Goal: Transaction & Acquisition: Purchase product/service

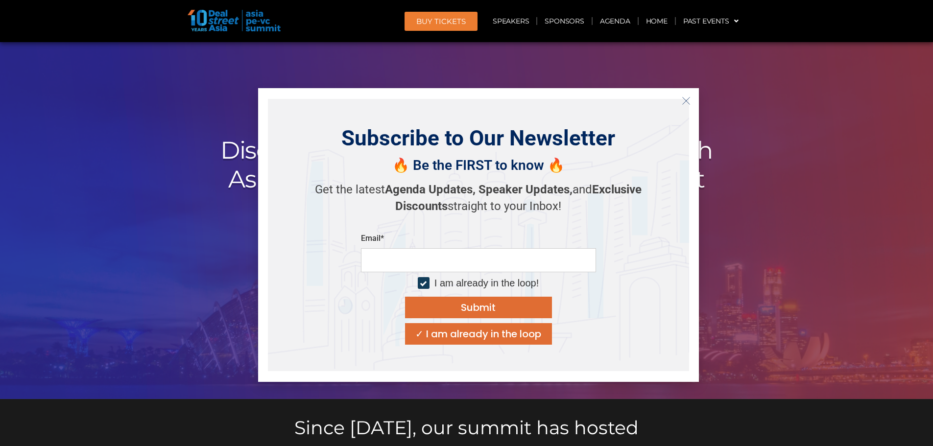
click at [691, 98] on button "Close" at bounding box center [686, 101] width 16 height 16
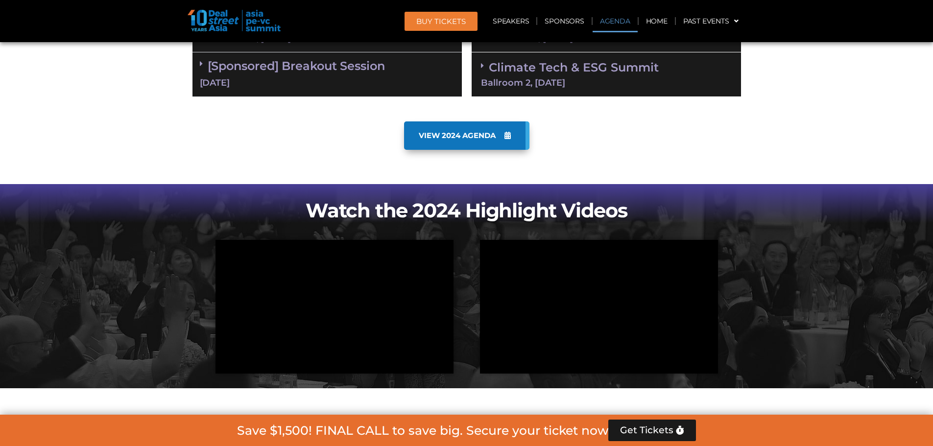
scroll to position [490, 0]
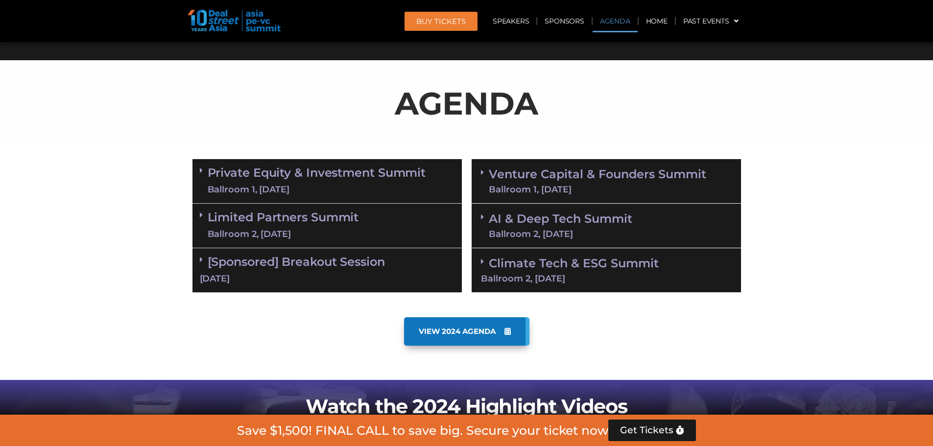
click at [353, 177] on link "Private Equity & Investment Summit Ballroom 1, 10 Sept" at bounding box center [317, 180] width 218 height 29
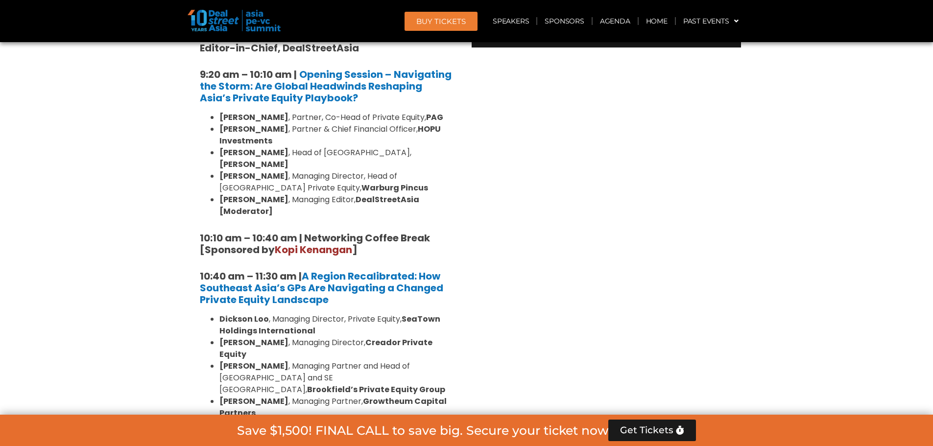
scroll to position [783, 0]
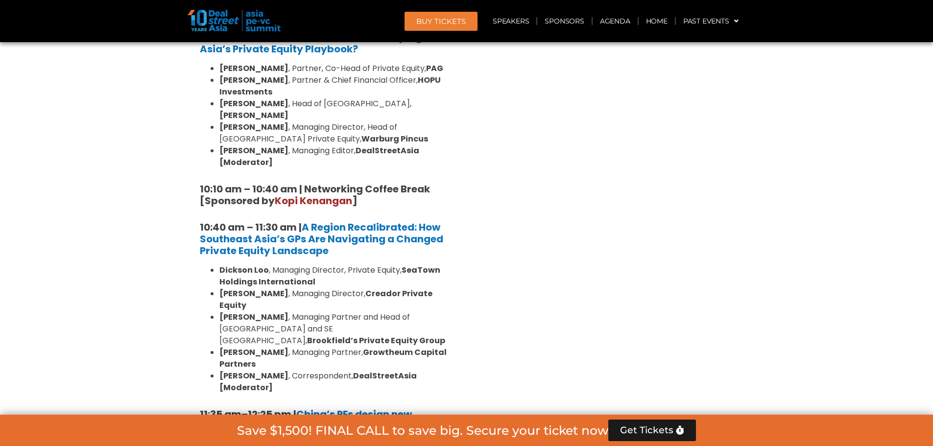
click at [253, 121] on strong "Saurabh Agarwal" at bounding box center [253, 126] width 69 height 11
drag, startPoint x: 253, startPoint y: 112, endPoint x: 261, endPoint y: 113, distance: 8.8
click at [261, 121] on strong "Saurabh Agarwal" at bounding box center [253, 126] width 69 height 11
click at [244, 121] on strong "Saurabh Agarwal" at bounding box center [253, 126] width 69 height 11
drag, startPoint x: 244, startPoint y: 113, endPoint x: 262, endPoint y: 113, distance: 18.6
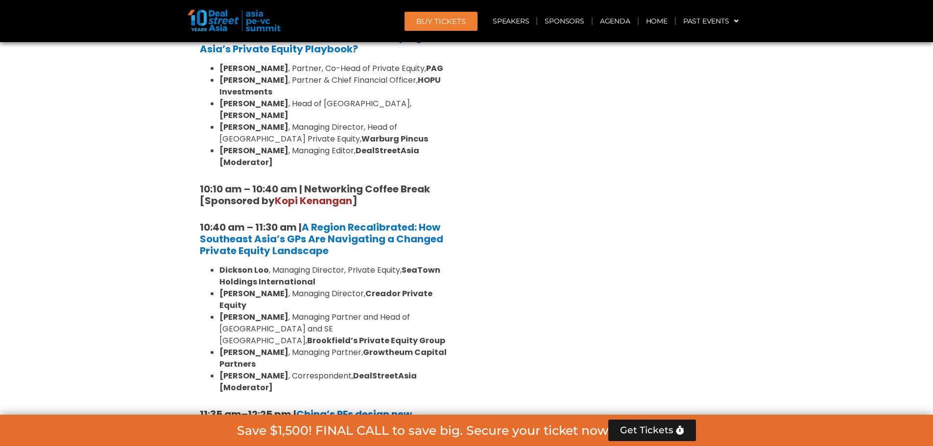
click at [262, 121] on strong "Saurabh Agarwal" at bounding box center [253, 126] width 69 height 11
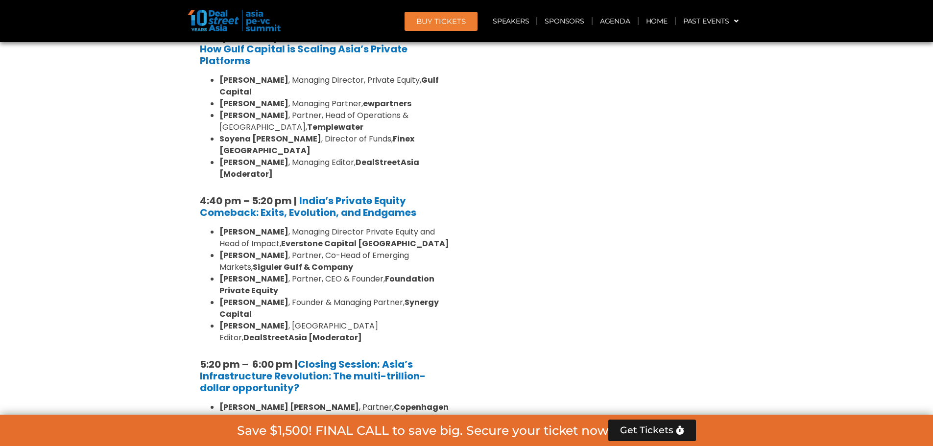
scroll to position [1860, 0]
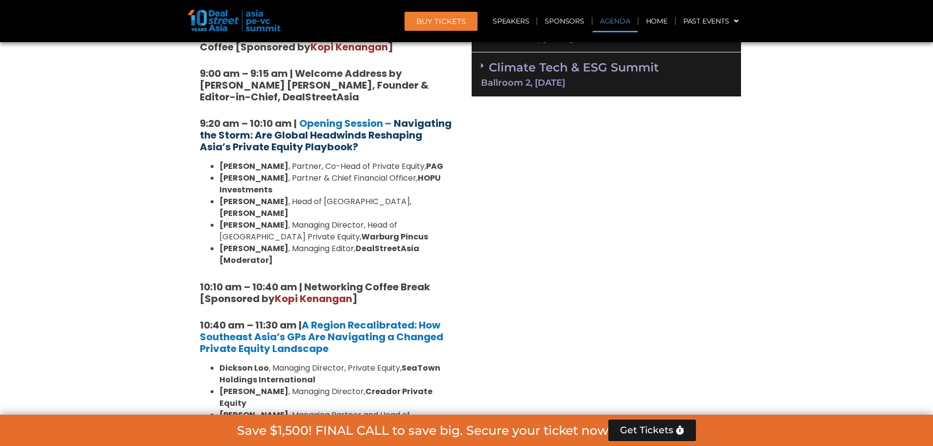
scroll to position [588, 0]
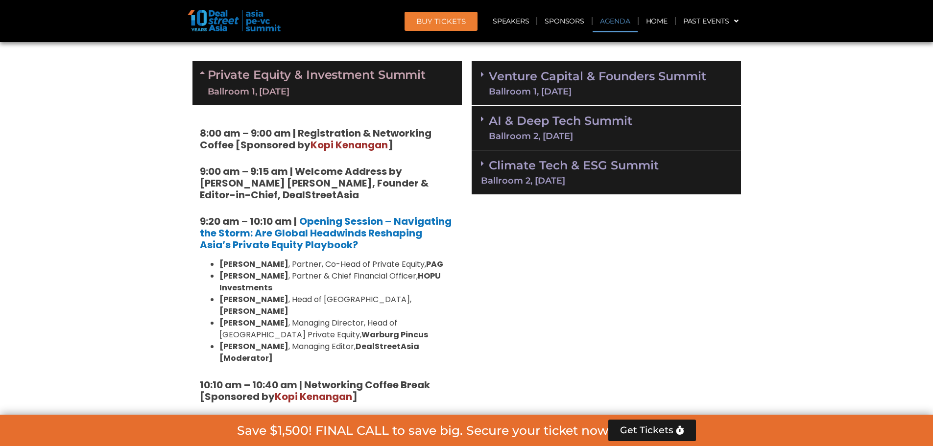
click at [295, 90] on div "Ballroom 1, 10 Sept" at bounding box center [317, 92] width 218 height 12
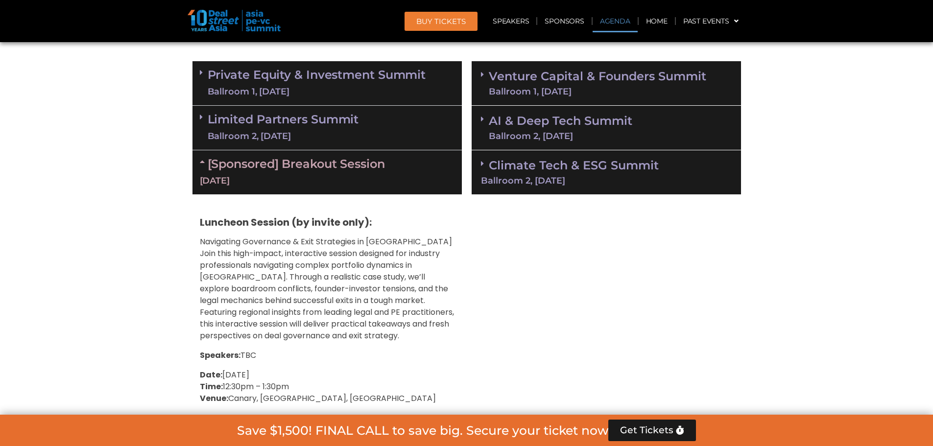
click at [313, 173] on div "[Sponsored] Breakout Session 10 Sept" at bounding box center [326, 172] width 269 height 44
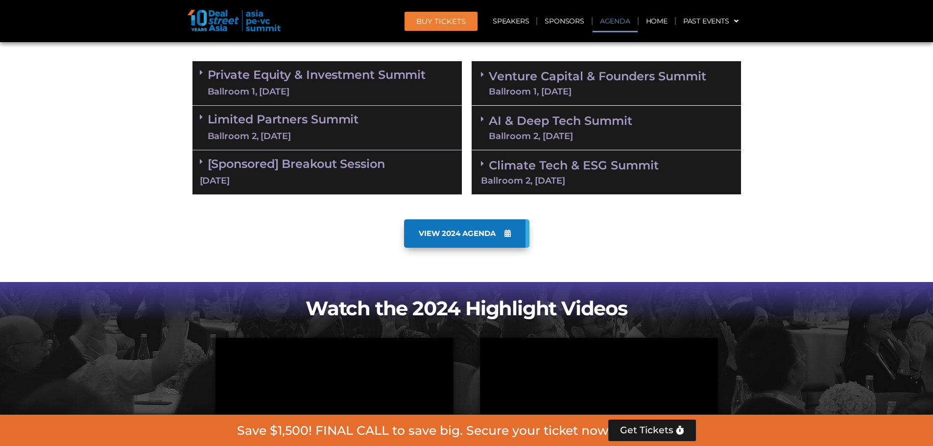
click at [569, 95] on div "Ballroom 1, 11 Sept" at bounding box center [597, 91] width 217 height 9
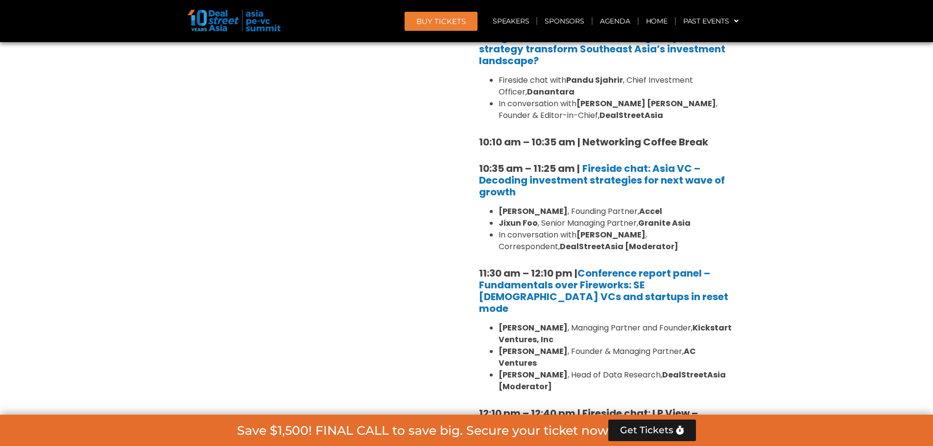
scroll to position [832, 0]
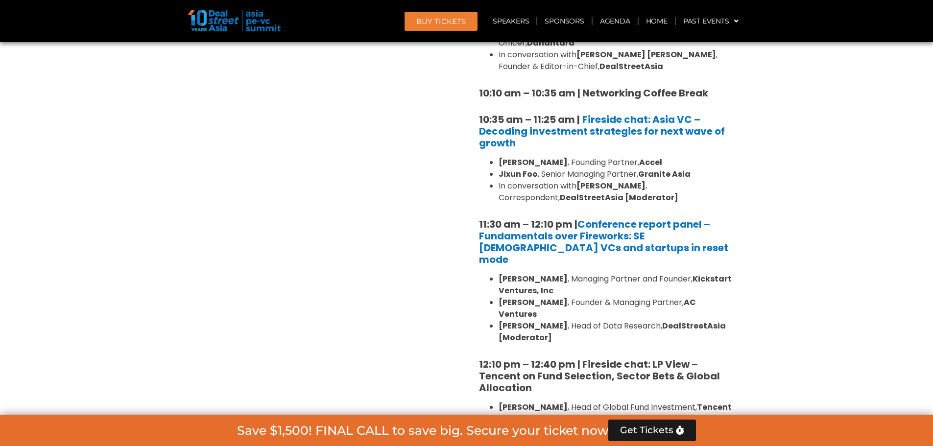
click at [509, 174] on strong "Jixun Foo" at bounding box center [517, 173] width 39 height 11
drag, startPoint x: 509, startPoint y: 174, endPoint x: 531, endPoint y: 173, distance: 22.1
click at [531, 173] on strong "Jixun Foo" at bounding box center [517, 173] width 39 height 11
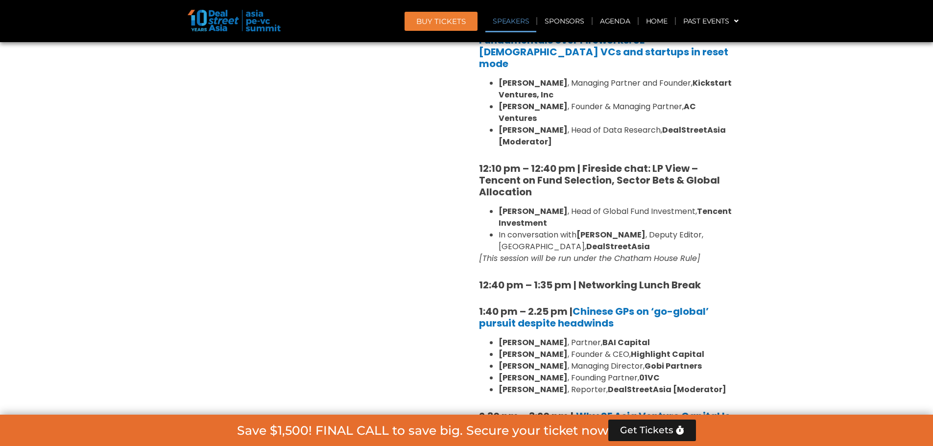
scroll to position [1077, 0]
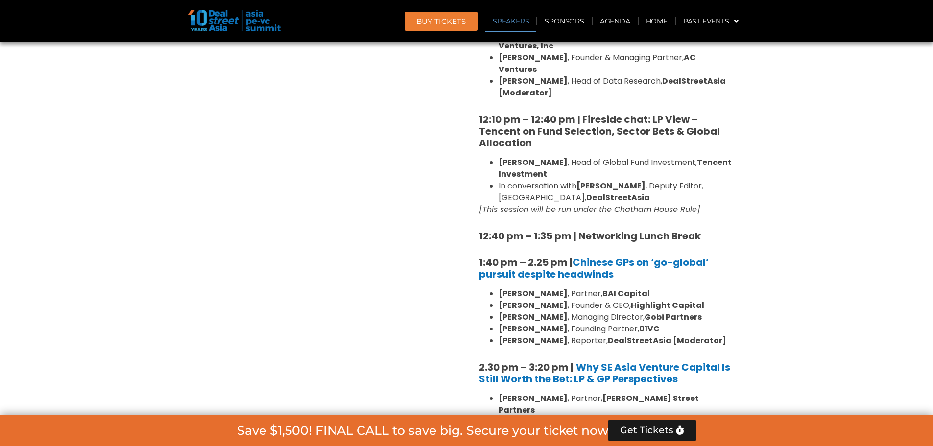
click at [658, 204] on em "[This session will be run under the Chatham House Rule]" at bounding box center [589, 209] width 221 height 11
drag, startPoint x: 658, startPoint y: 189, endPoint x: 701, endPoint y: 188, distance: 43.1
click at [700, 204] on em "[This session will be run under the Chatham House Rule]" at bounding box center [589, 209] width 221 height 11
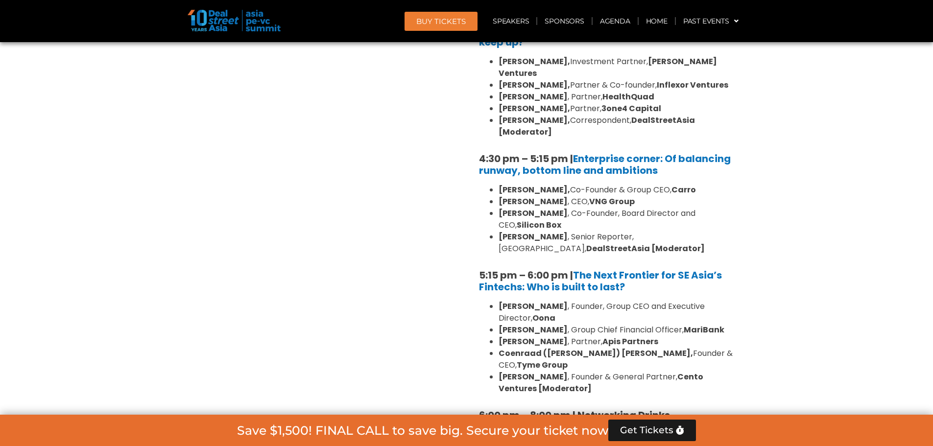
scroll to position [1714, 0]
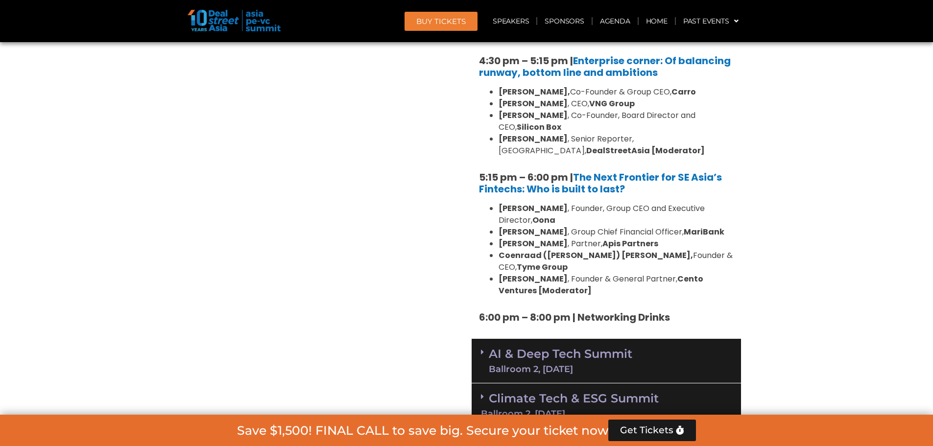
click at [573, 339] on div "AI & Deep Tech Summit Ballroom 2, 11 Sept" at bounding box center [605, 361] width 269 height 45
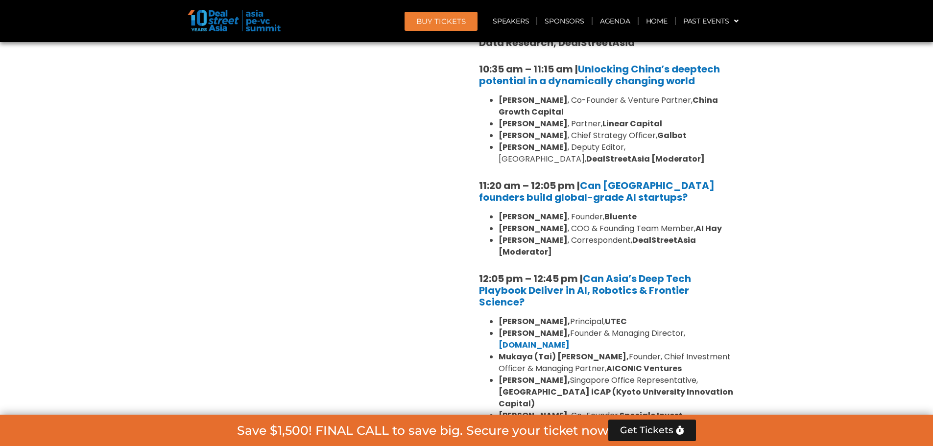
scroll to position [2154, 0]
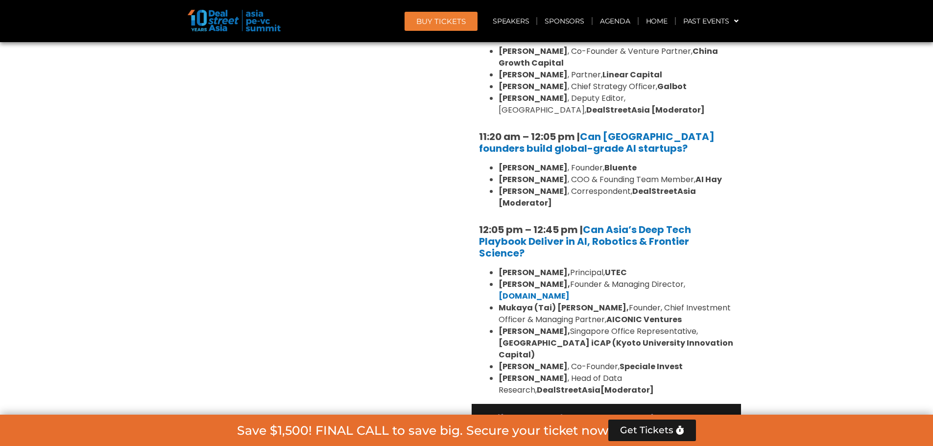
click at [601, 412] on link "Climate Tech & ESG Summit Ballroom 2, 11 Sept" at bounding box center [606, 425] width 251 height 27
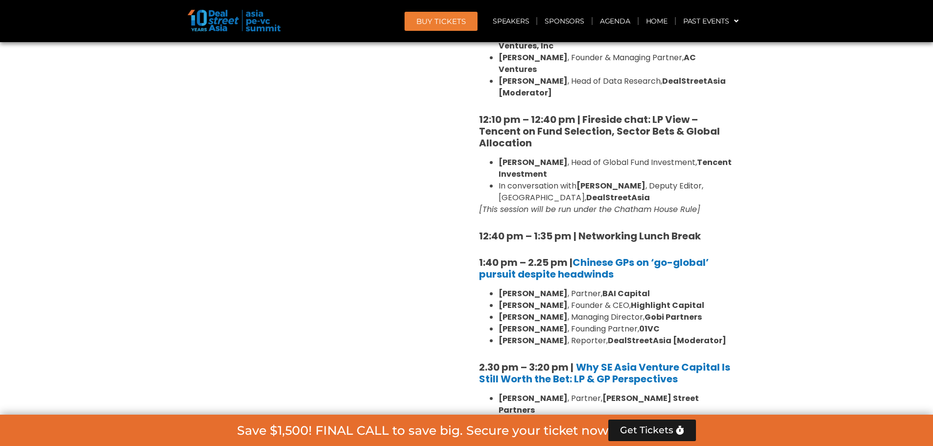
scroll to position [881, 0]
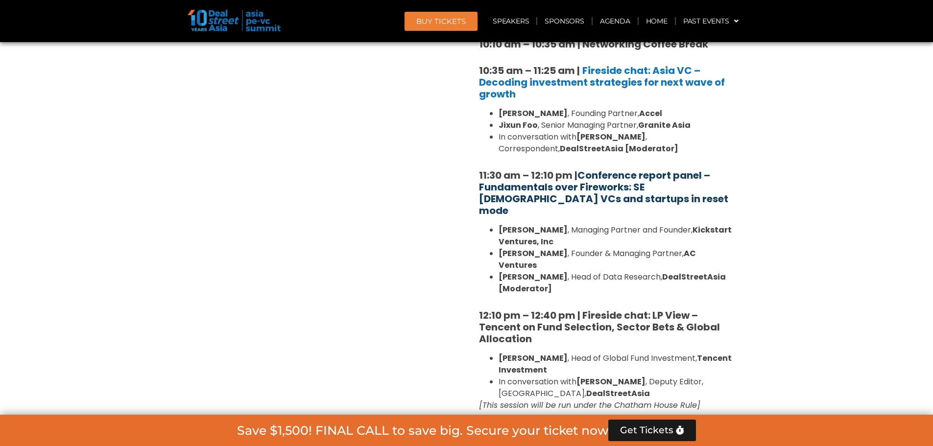
click at [612, 187] on link "Conference report panel – Fundamentals over Fireworks: SE Asian VCs and startup…" at bounding box center [603, 192] width 249 height 49
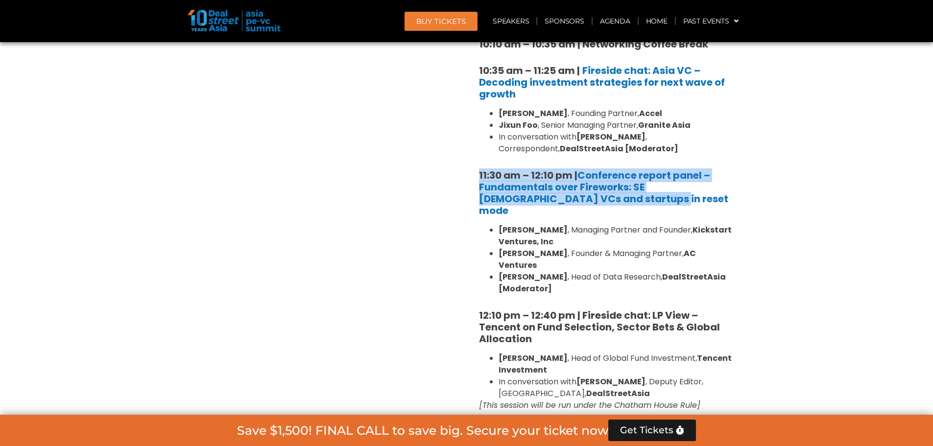
drag, startPoint x: 477, startPoint y: 174, endPoint x: 598, endPoint y: 203, distance: 124.7
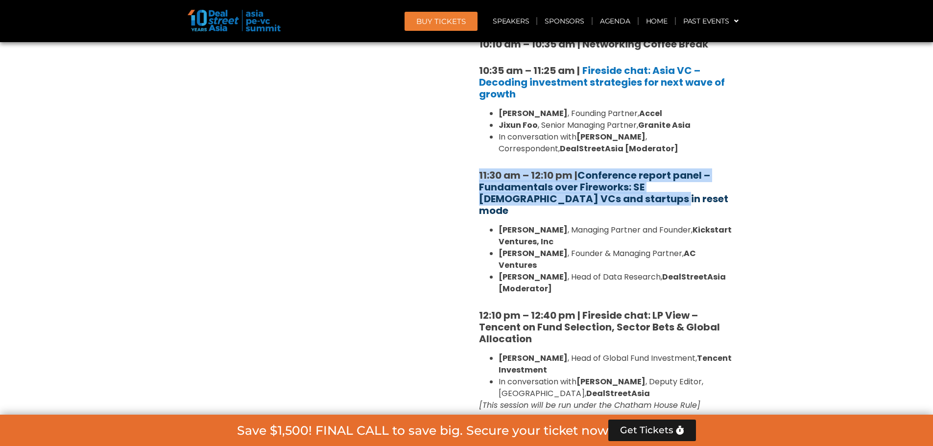
copy strong "11:30 am – 12:10 pm | Conference report panel – Fundamentals over Fireworks: SE…"
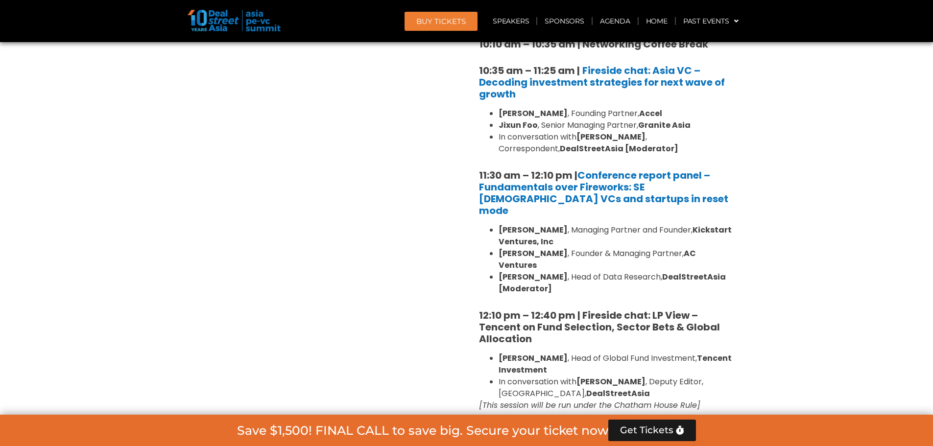
click at [520, 226] on strong "Kickstart Ventures, Inc" at bounding box center [614, 235] width 233 height 23
drag, startPoint x: 520, startPoint y: 226, endPoint x: 548, endPoint y: 226, distance: 27.9
click at [548, 226] on strong "Kickstart Ventures, Inc" at bounding box center [614, 235] width 233 height 23
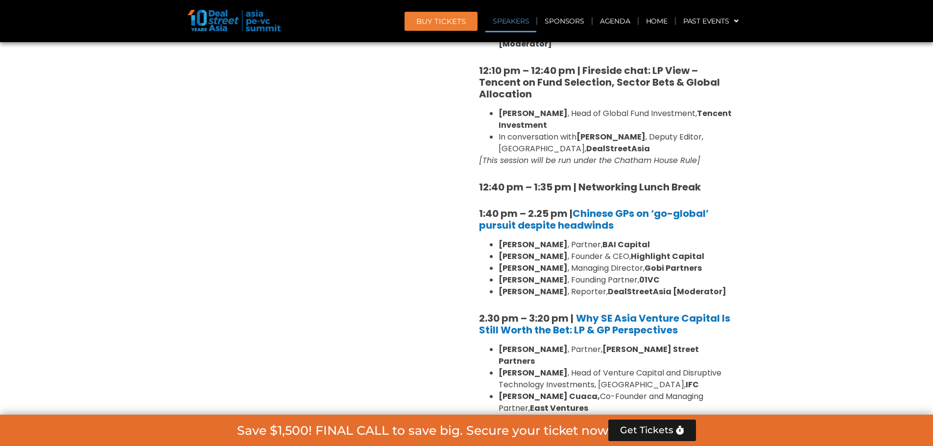
scroll to position [1175, 0]
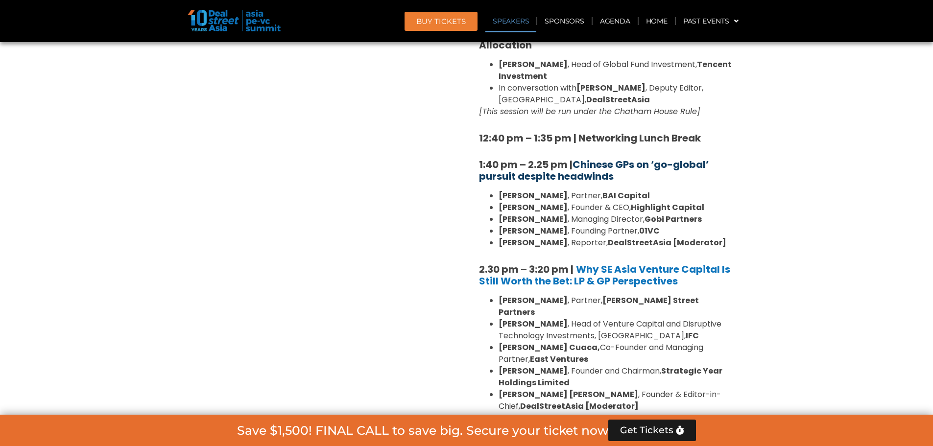
click at [496, 158] on link "Chinese GPs on ‘go-global’ pursuit despite headwinds" at bounding box center [594, 170] width 230 height 25
click at [473, 141] on div "8:00 am – 9:00 am | Registration & Networking Coffee 9:00 am – 9:15 am | Welcom…" at bounding box center [605, 198] width 269 height 1360
drag, startPoint x: 473, startPoint y: 141, endPoint x: 579, endPoint y: 158, distance: 106.6
click at [579, 158] on div "8:00 am – 9:00 am | Registration & Networking Coffee 9:00 am – 9:15 am | Welcom…" at bounding box center [605, 198] width 269 height 1360
copy strong "1:40 pm – 2.25 pm | Chinese GPs on ‘go-global’ pursuit despite headwinds"
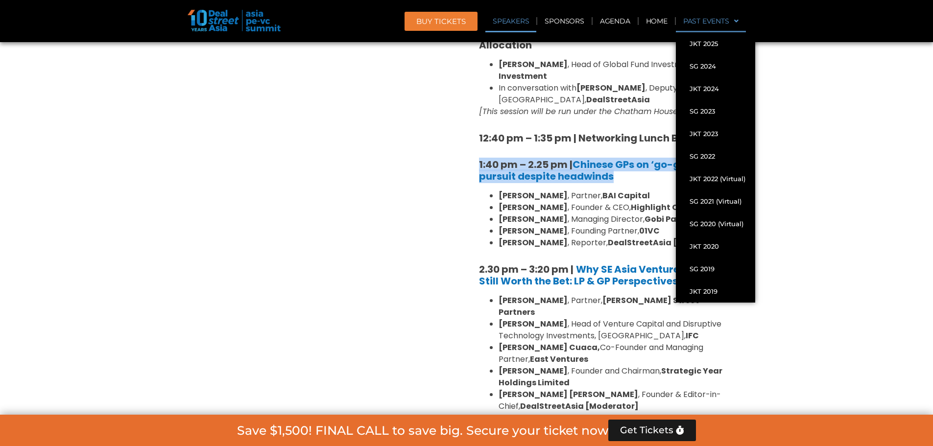
scroll to position [979, 0]
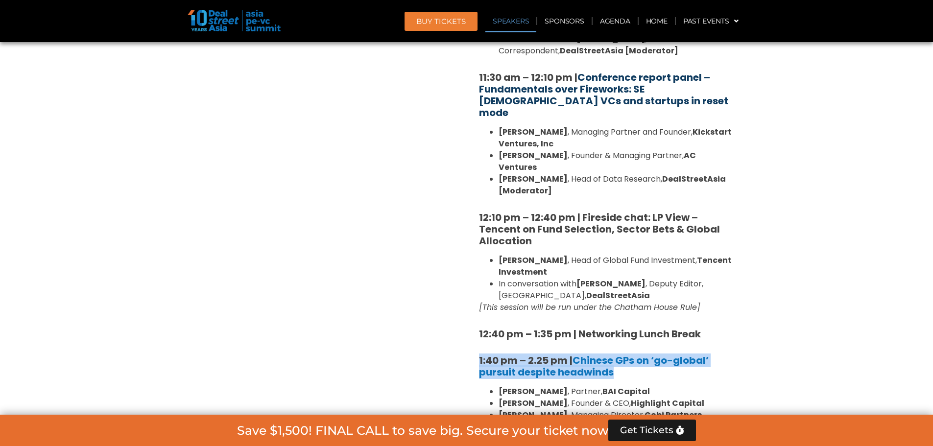
click at [566, 100] on link "Conference report panel – Fundamentals over Fireworks: SE Asian VCs and startup…" at bounding box center [603, 95] width 249 height 49
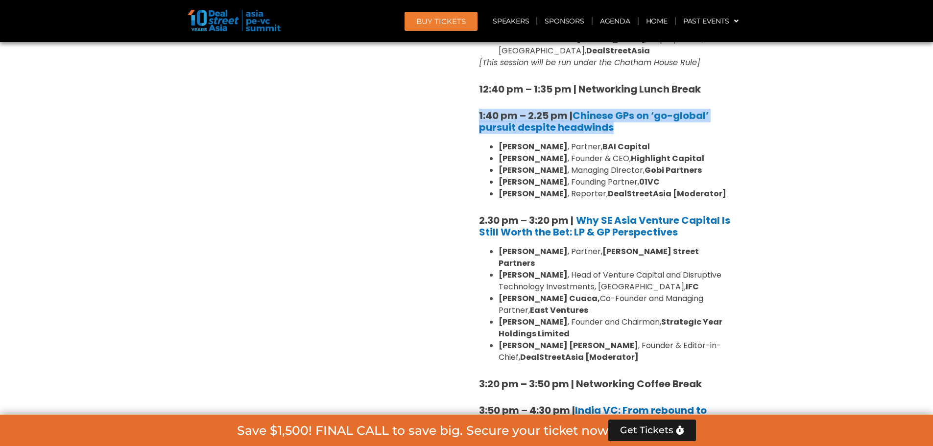
scroll to position [1273, 0]
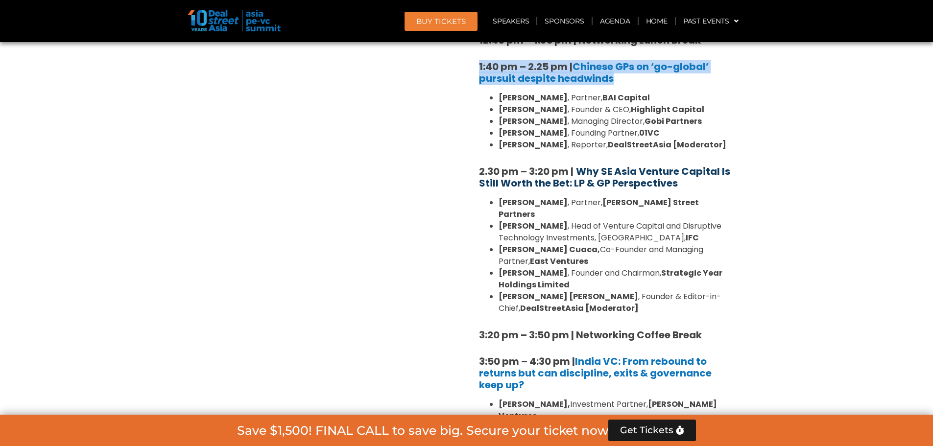
click at [612, 165] on b "Why SE Asia Venture Capital Is Still Worth the Bet: LP & GP Perspectives" at bounding box center [604, 177] width 251 height 25
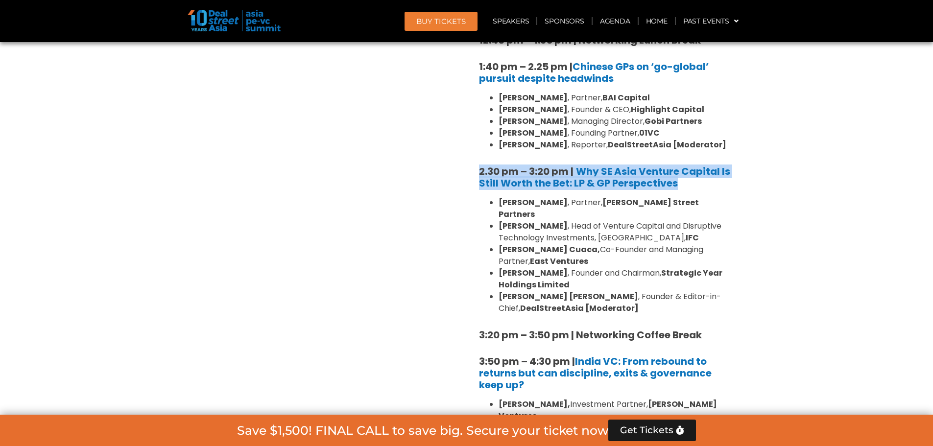
drag, startPoint x: 477, startPoint y: 147, endPoint x: 682, endPoint y: 164, distance: 204.8
click at [682, 164] on div "8:00 am – 9:00 am | Registration & Networking Coffee 9:00 am – 9:15 am | Welcom…" at bounding box center [605, 100] width 269 height 1360
copy h5 "2.30 pm – 3:20 pm | Why SE Asia Venture Capital Is Still Worth the Bet: LP & GP…"
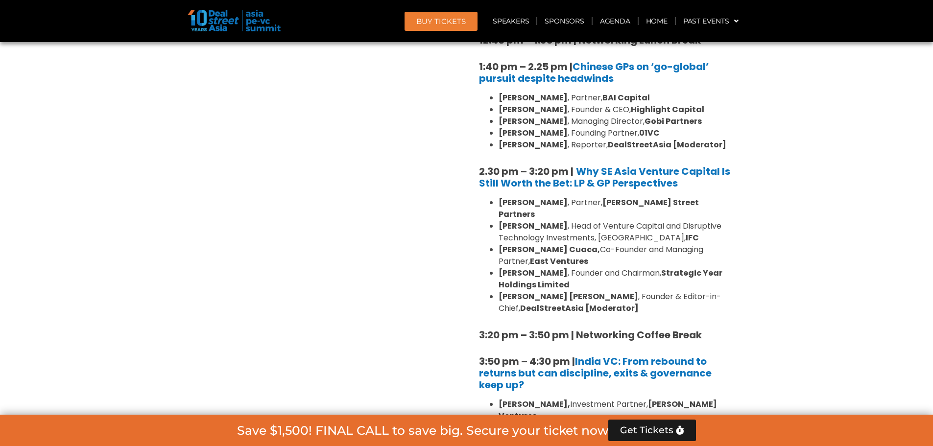
click at [568, 244] on li "Willson Cuaca, Co-Founder and Managing Partner, East Ventures" at bounding box center [615, 256] width 235 height 24
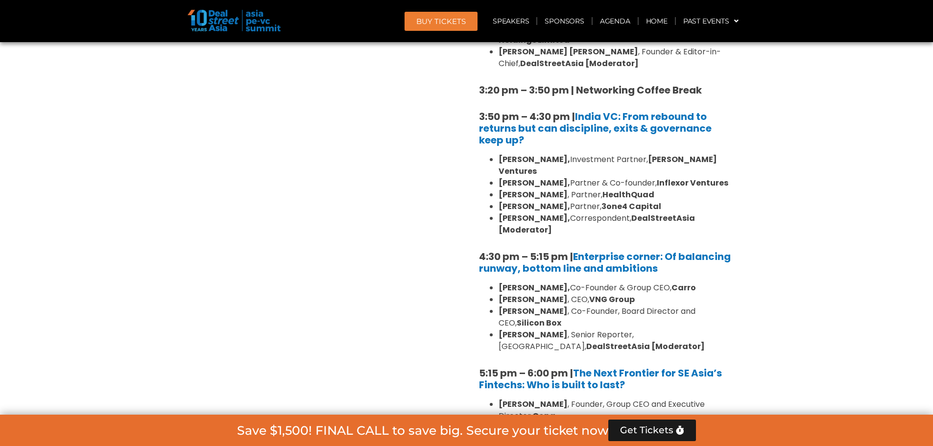
scroll to position [1616, 0]
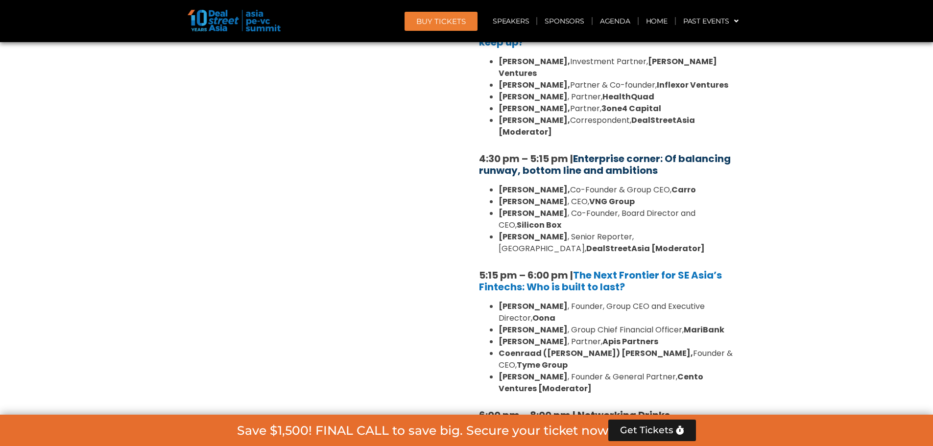
drag, startPoint x: 474, startPoint y: 111, endPoint x: 654, endPoint y: 123, distance: 180.1
copy strong "4:30 pm – 5:15 pm | Enterprise corner: Of balancing runway, bottom line and amb…"
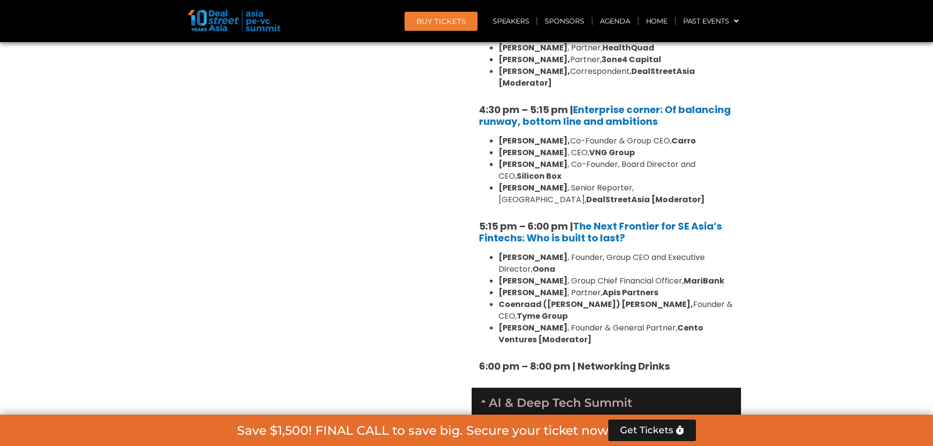
click at [504, 159] on strong "Dr. BJ Han" at bounding box center [532, 164] width 69 height 11
drag, startPoint x: 504, startPoint y: 116, endPoint x: 718, endPoint y: 117, distance: 214.0
click at [718, 159] on li "Dr. BJ Han , Co-Founder, Board Director and CEO, Silicon Box" at bounding box center [615, 171] width 235 height 24
copy li "Dr. BJ Han , Co-Founder, Board Director and CEO, Silicon Box"
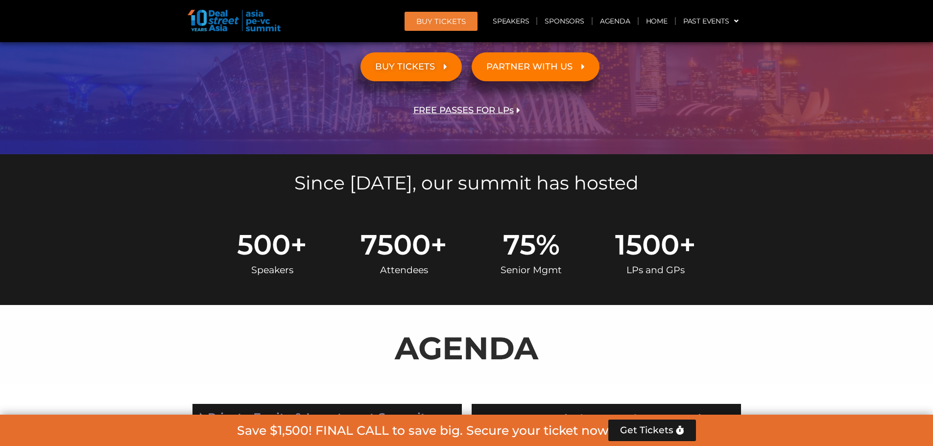
scroll to position [0, 0]
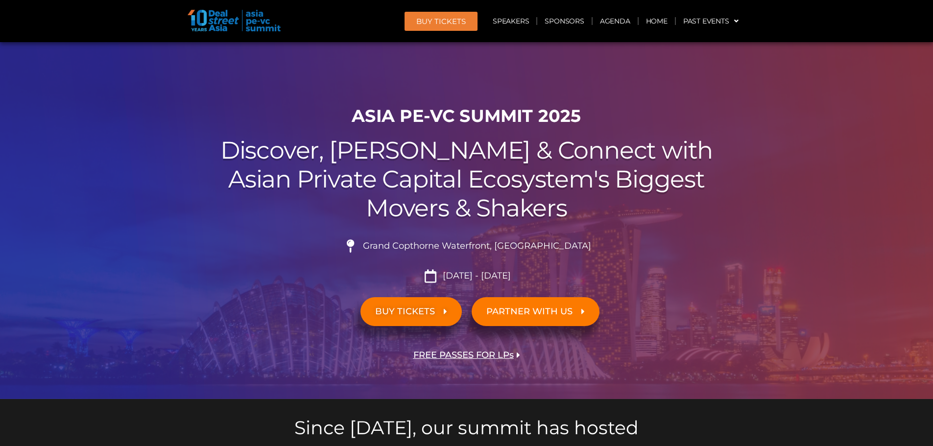
click at [440, 309] on span "BUY TICKETS" at bounding box center [411, 311] width 72 height 9
click at [626, 22] on link "Agenda" at bounding box center [614, 21] width 45 height 23
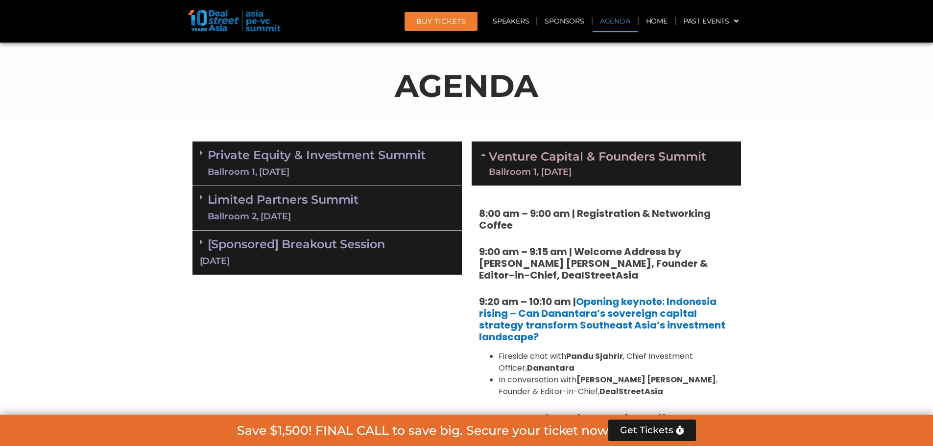
scroll to position [513, 0]
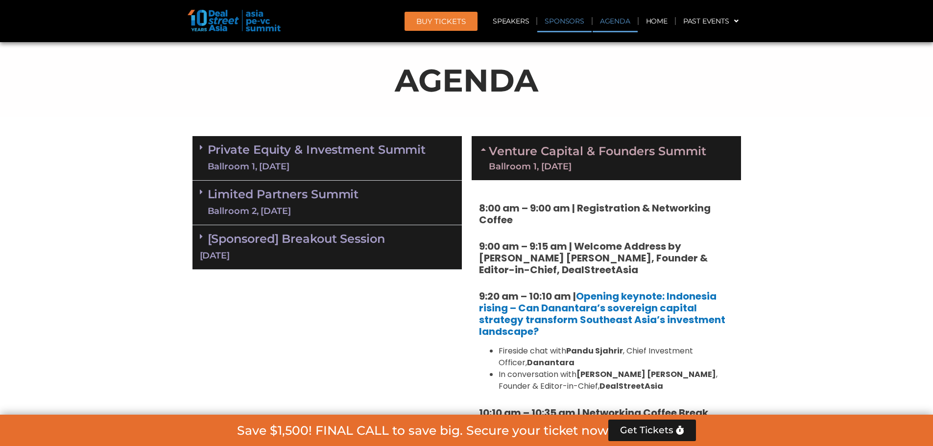
click at [565, 20] on link "Sponsors" at bounding box center [564, 21] width 54 height 23
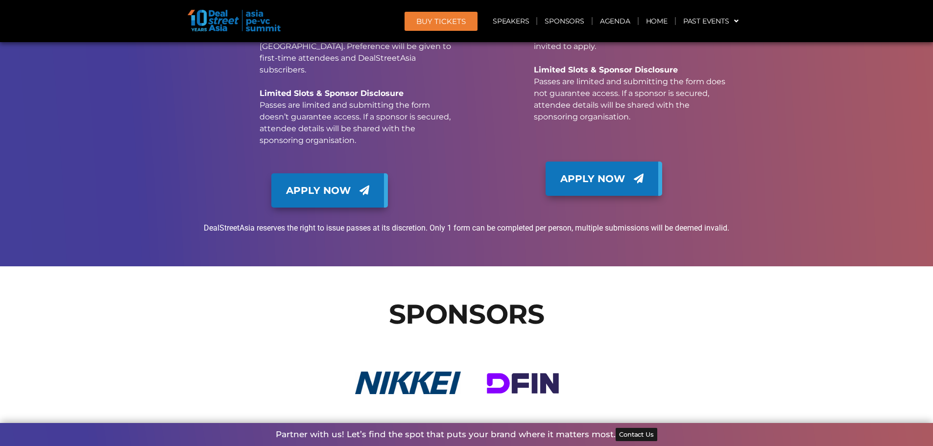
scroll to position [12804, 0]
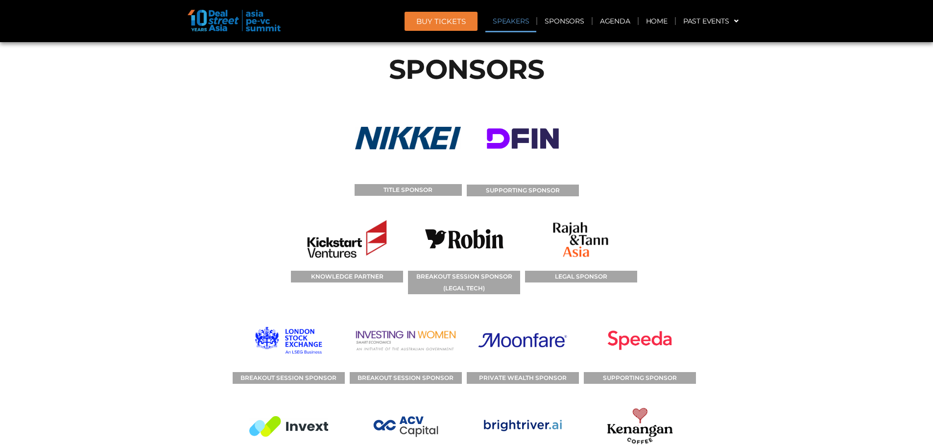
click at [526, 29] on link "Speakers" at bounding box center [510, 21] width 51 height 23
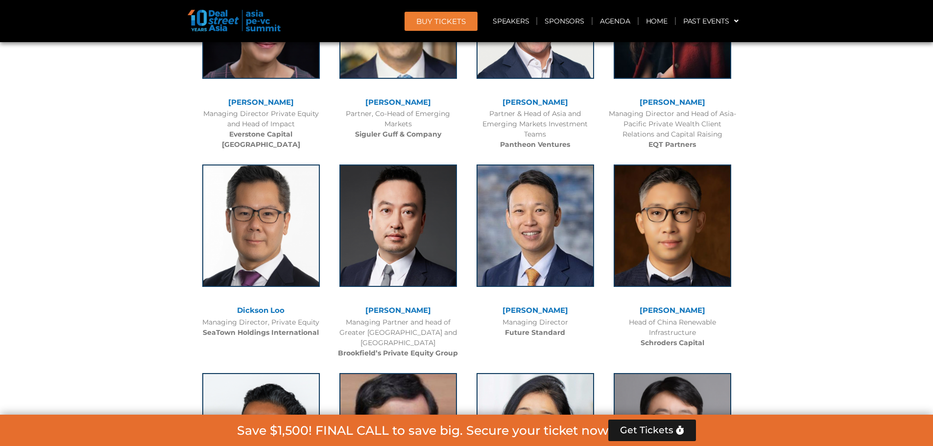
scroll to position [5934, 0]
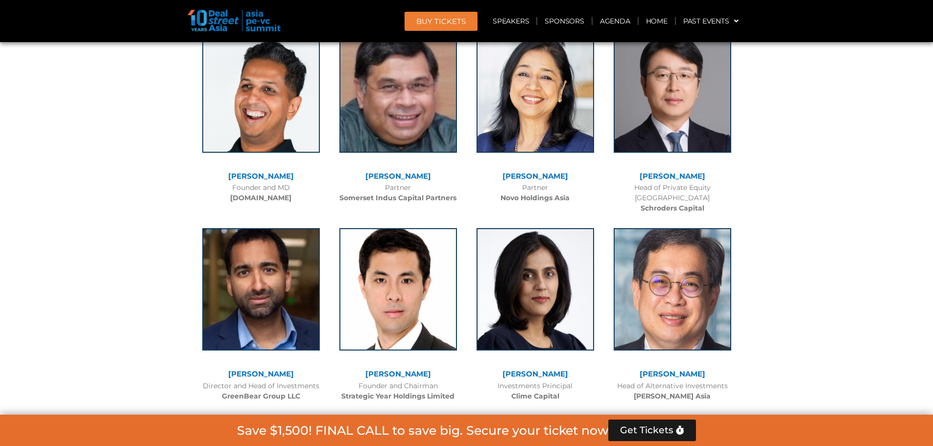
click at [463, 19] on span "BUY Tickets" at bounding box center [440, 21] width 49 height 7
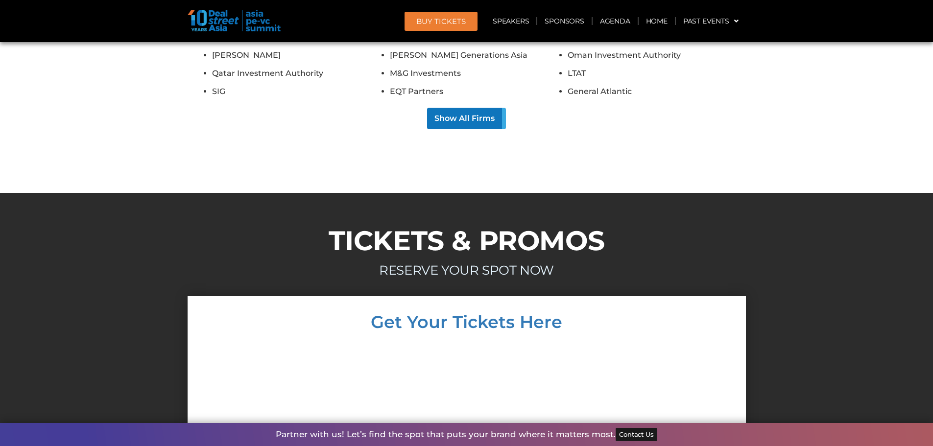
scroll to position [11132, 0]
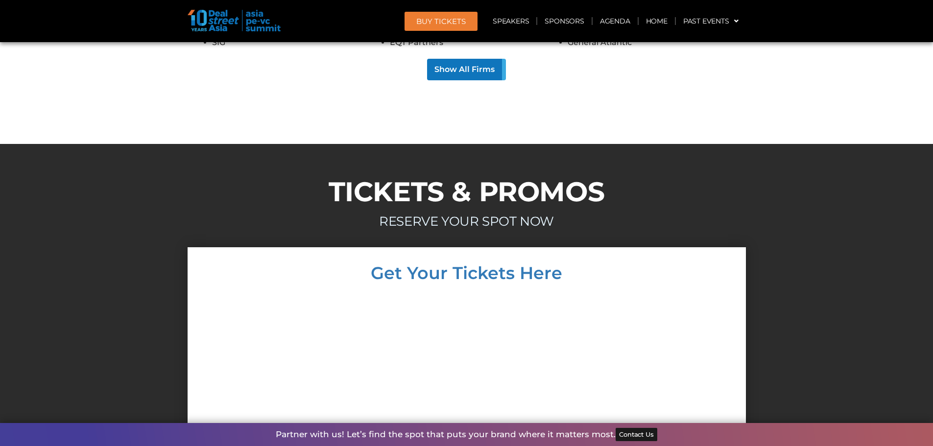
drag, startPoint x: 399, startPoint y: 356, endPoint x: 415, endPoint y: 366, distance: 18.5
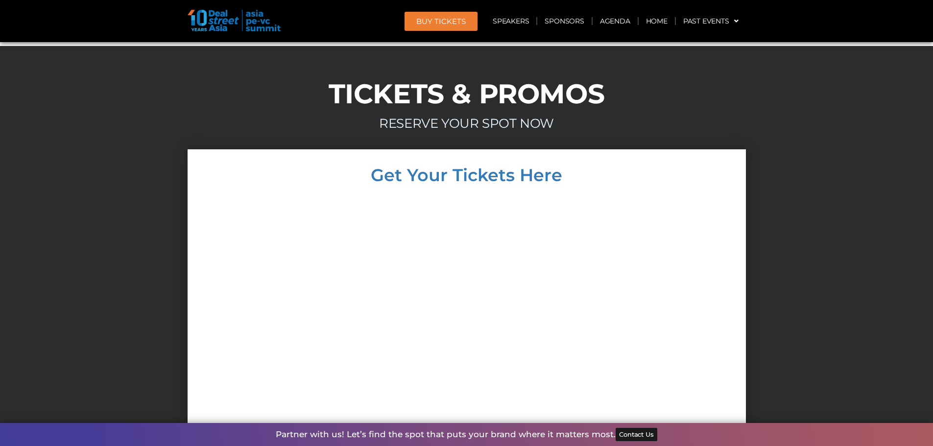
scroll to position [11279, 0]
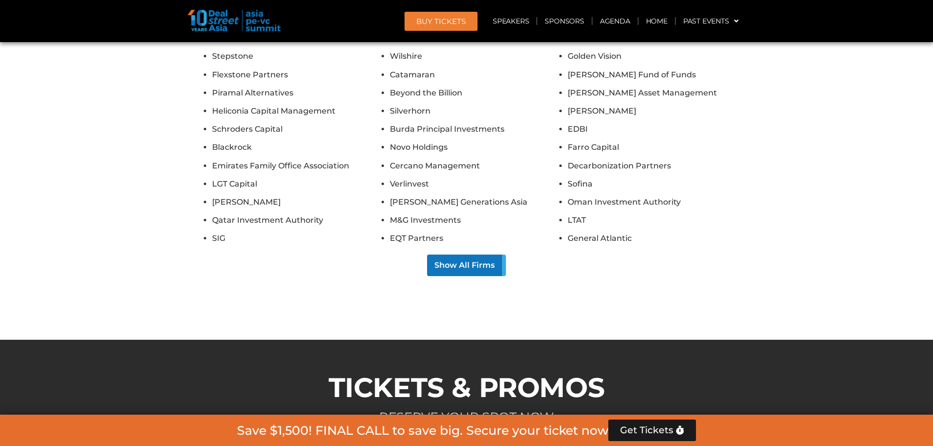
scroll to position [11034, 0]
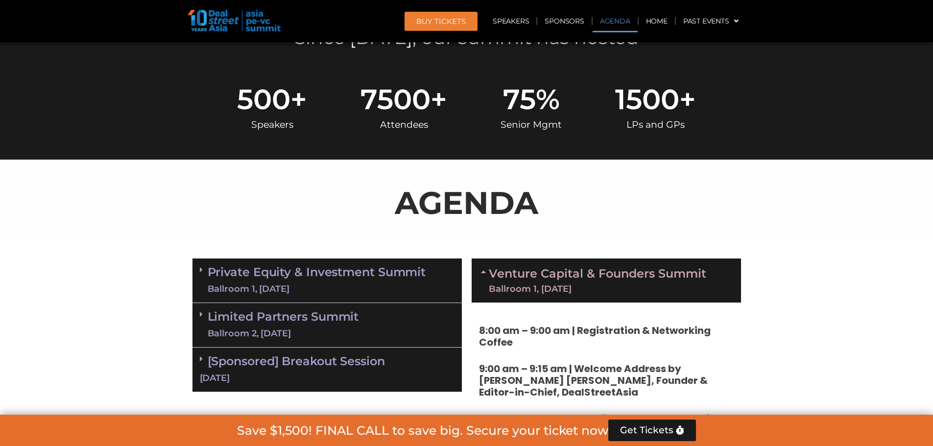
scroll to position [17, 0]
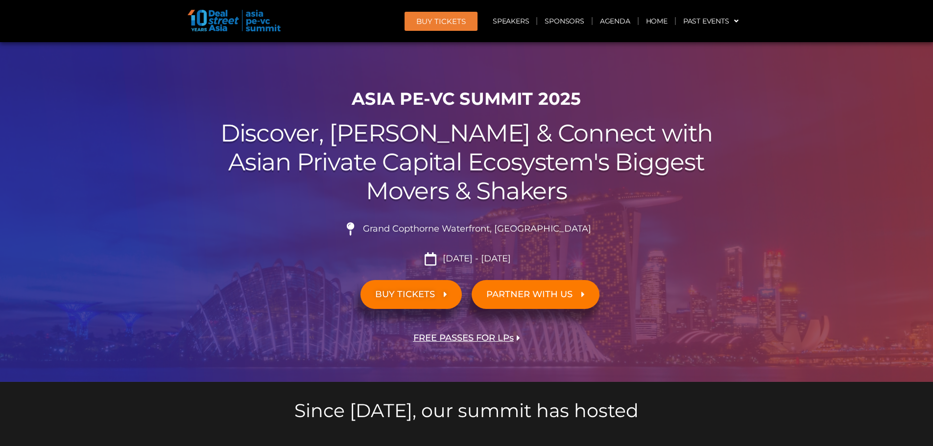
click at [399, 293] on span "BUY TICKETS" at bounding box center [405, 294] width 60 height 9
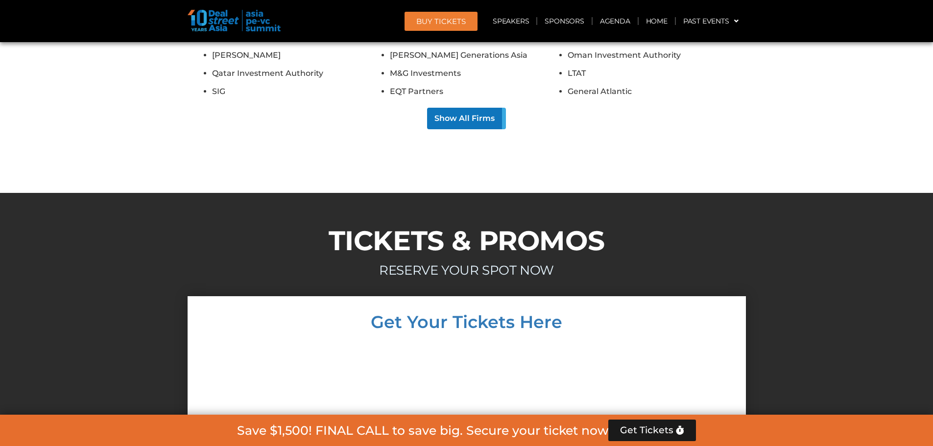
scroll to position [10985, 0]
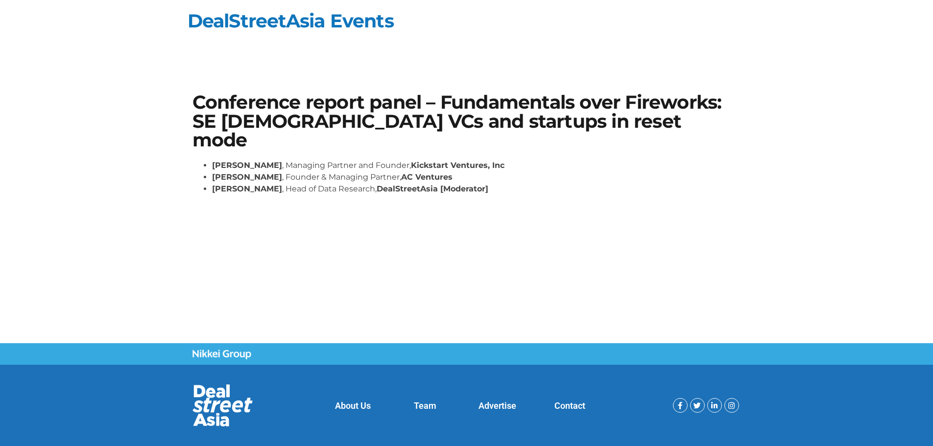
click at [506, 171] on li "Adrian Li , Founder & Managing Partner, AC Ventures" at bounding box center [476, 177] width 529 height 12
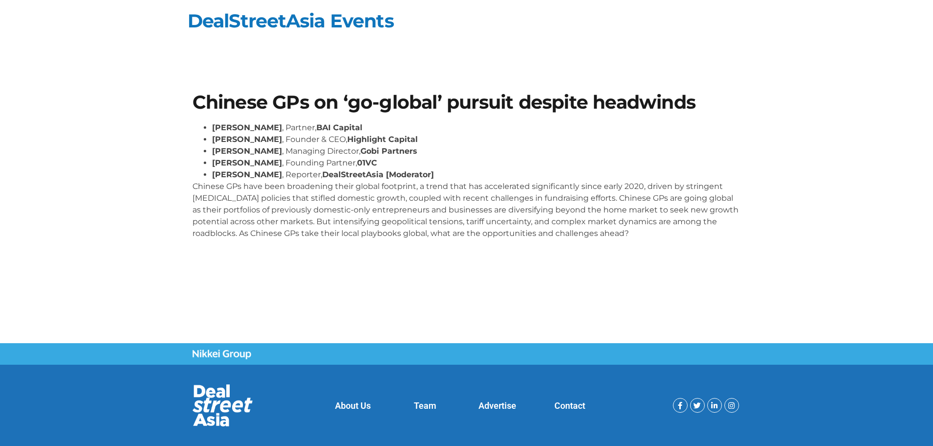
click at [229, 104] on h1 "Chinese GPs on ‘go-global’ pursuit despite headwinds" at bounding box center [466, 102] width 548 height 19
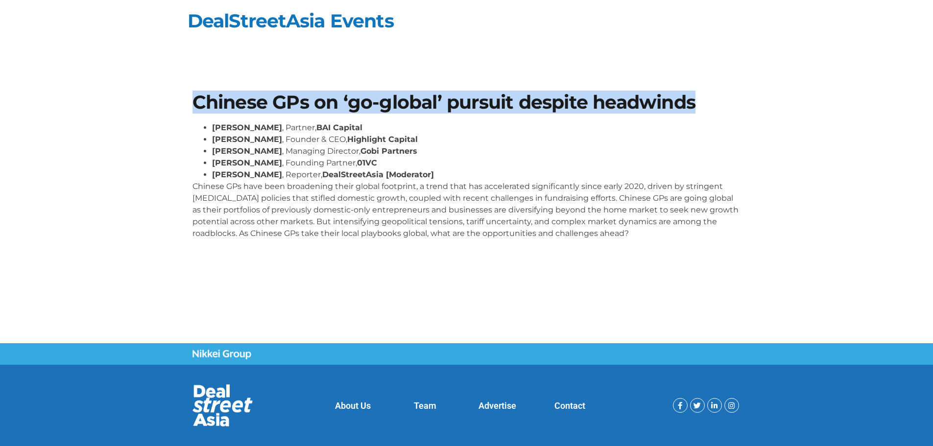
drag, startPoint x: 229, startPoint y: 104, endPoint x: 606, endPoint y: 115, distance: 376.6
click at [606, 115] on div "Chinese GPs on ‘go-global’ pursuit despite headwinds William Zhao , Partner, BA…" at bounding box center [467, 170] width 558 height 164
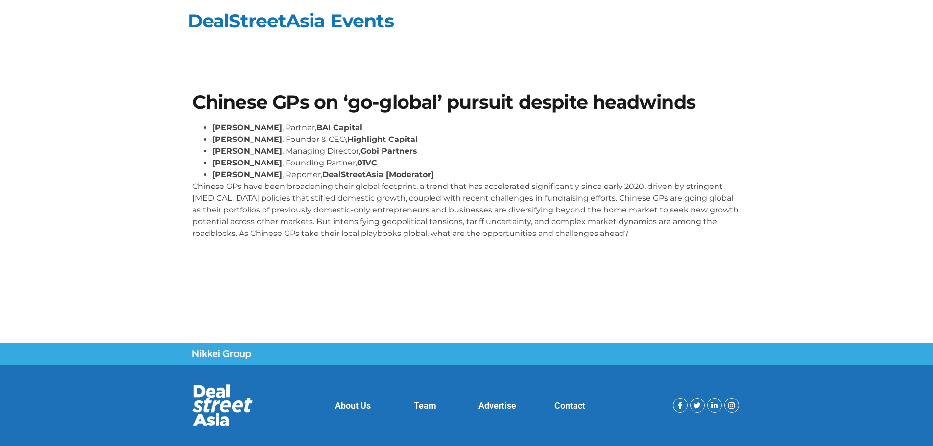
click at [212, 186] on p "Chinese GPs have been broadening their global footprint, a trend that has accel…" at bounding box center [466, 210] width 548 height 59
click at [201, 186] on p "Chinese GPs have been broadening their global footprint, a trend that has accel…" at bounding box center [466, 210] width 548 height 59
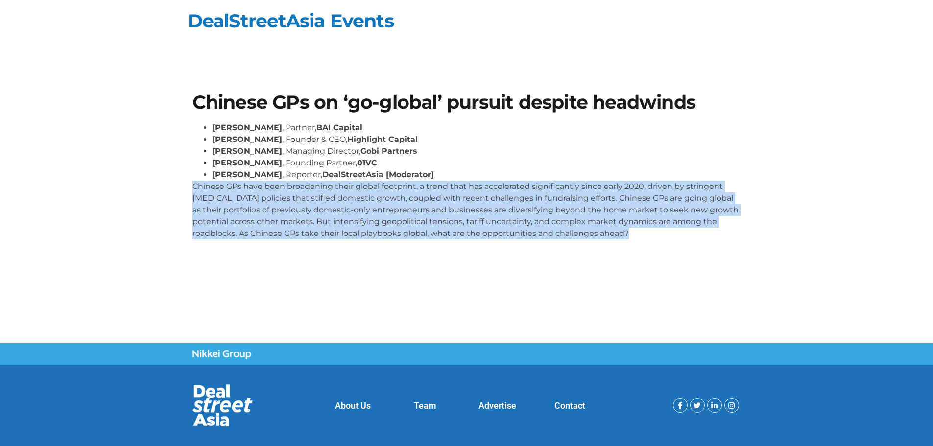
drag, startPoint x: 201, startPoint y: 186, endPoint x: 629, endPoint y: 237, distance: 431.0
click at [629, 237] on p "Chinese GPs have been broadening their global footprint, a trend that has accel…" at bounding box center [466, 210] width 548 height 59
copy body "Chinese GPs have been broadening their global footprint, a trend that has accel…"
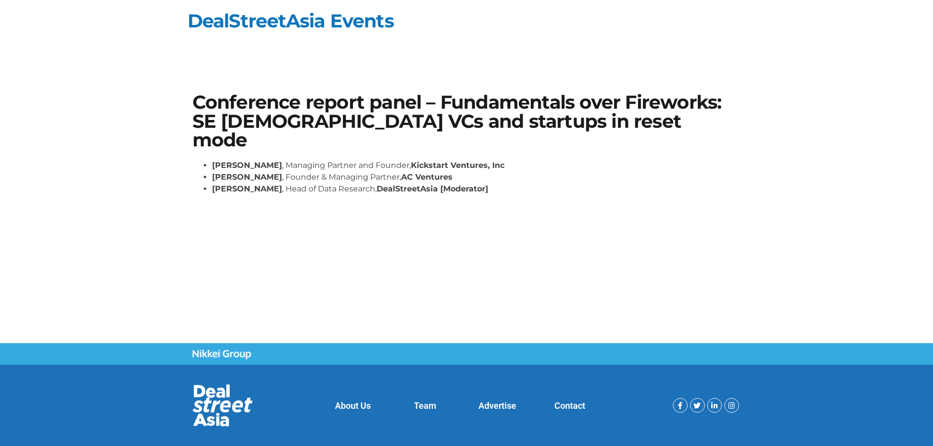
click at [318, 171] on li "[PERSON_NAME] , Founder & Managing Partner, AC Ventures" at bounding box center [476, 177] width 529 height 12
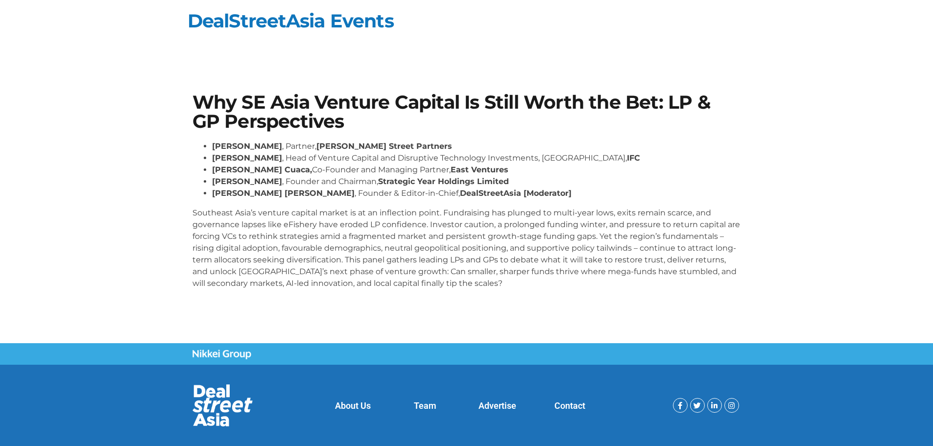
click at [204, 211] on p "Southeast Asia’s venture capital market is at an inflection point. Fundraising …" at bounding box center [466, 248] width 548 height 82
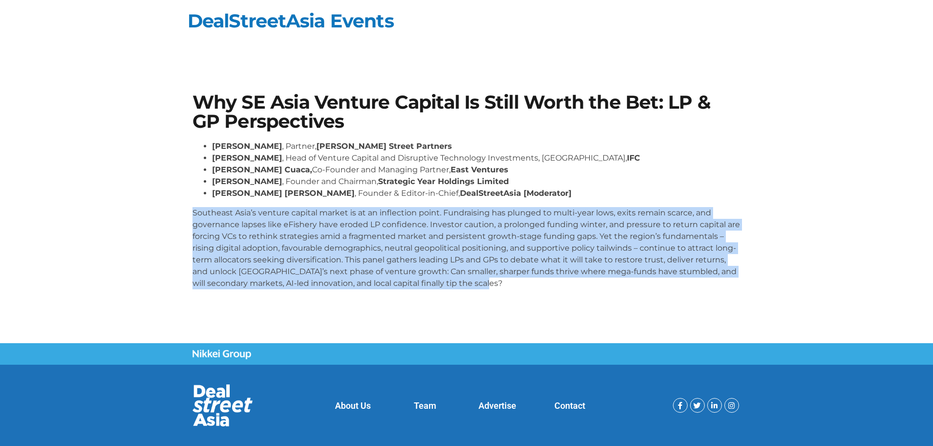
drag, startPoint x: 204, startPoint y: 211, endPoint x: 485, endPoint y: 282, distance: 290.5
click at [485, 282] on p "Southeast Asia’s venture capital market is at an inflection point. Fundraising …" at bounding box center [466, 248] width 548 height 82
copy p "Southeast Asia’s venture capital market is at an inflection point. Fundraising …"
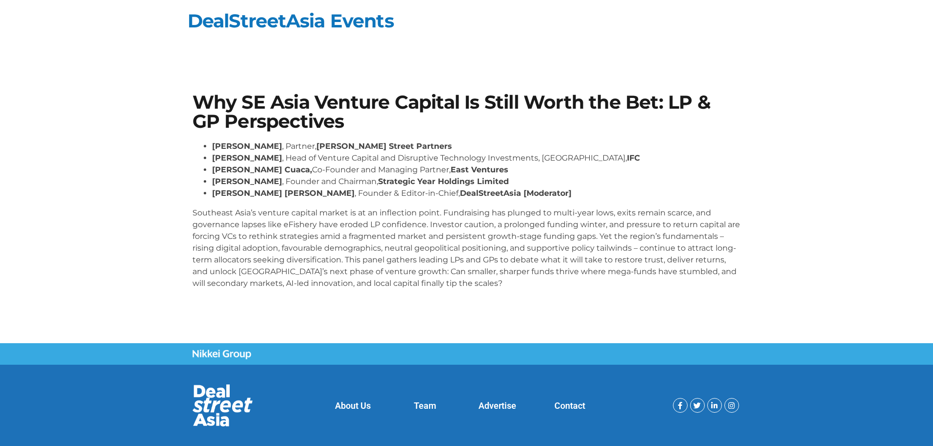
click at [342, 184] on li "[PERSON_NAME] , Founder and Chairman, Strategic Year Holdings Limited" at bounding box center [476, 182] width 529 height 12
click at [380, 183] on strong "Strategic Year Holdings Limited" at bounding box center [443, 181] width 131 height 9
click at [256, 168] on strong "[PERSON_NAME] Cuaca," at bounding box center [262, 169] width 100 height 9
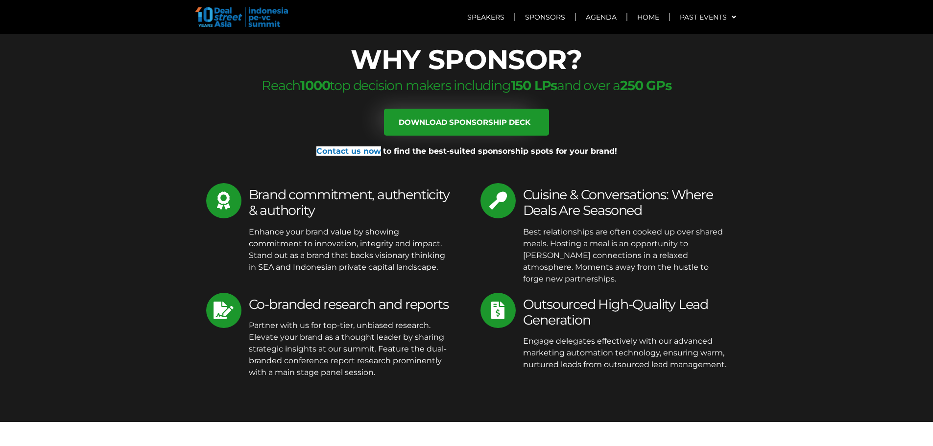
scroll to position [6302, 0]
